Goal: Information Seeking & Learning: Learn about a topic

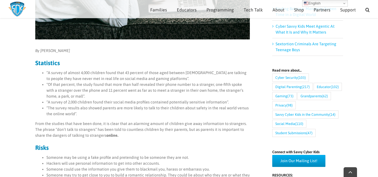
scroll to position [174, 0]
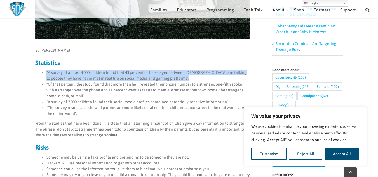
drag, startPoint x: 46, startPoint y: 71, endPoint x: 201, endPoint y: 76, distance: 155.3
click at [201, 76] on ul "“A survey of almost 4,000 children found that 43 percent of those aged between …" at bounding box center [142, 93] width 215 height 47
copy li "“A survey of almost 4,000 children found that 43 percent of those aged between …"
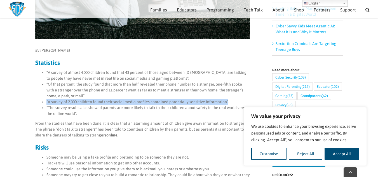
drag, startPoint x: 225, startPoint y: 102, endPoint x: 45, endPoint y: 103, distance: 180.4
click at [45, 103] on ul "“A survey of almost 4,000 children found that 43 percent of those aged between …" at bounding box center [142, 93] width 215 height 47
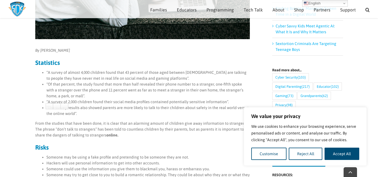
click at [93, 85] on li "“Of that percent, the study found that more than half revealed their phone numb…" at bounding box center [149, 91] width 204 height 18
click at [193, 81] on li "“A survey of almost 4,000 children found that 43 percent of those aged between …" at bounding box center [149, 76] width 204 height 12
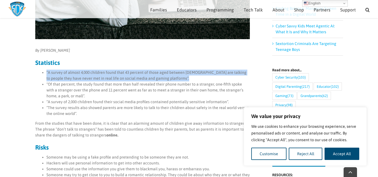
drag, startPoint x: 183, startPoint y: 79, endPoint x: 46, endPoint y: 75, distance: 137.1
click at [46, 75] on ul "“A survey of almost 4,000 children found that 43 percent of those aged between …" at bounding box center [142, 93] width 215 height 47
copy li "“A survey of almost 4,000 children found that 43 percent of those aged between …"
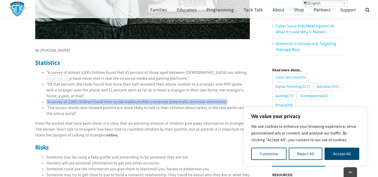
drag, startPoint x: 224, startPoint y: 103, endPoint x: 115, endPoint y: 97, distance: 109.9
click at [115, 97] on ul "“A survey of almost 4,000 children found that 43 percent of those aged between …" at bounding box center [142, 93] width 215 height 47
copy ul "“Of that percent, the study found that more than half revealed their phone numb…"
